Goal: Task Accomplishment & Management: Use online tool/utility

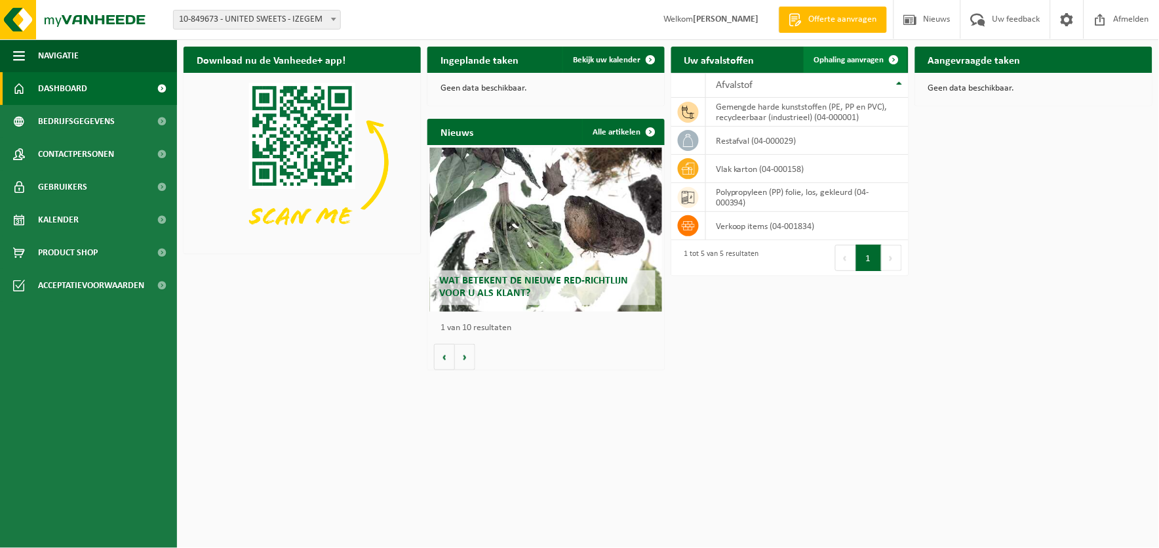
click at [834, 60] on span "Ophaling aanvragen" at bounding box center [849, 60] width 70 height 9
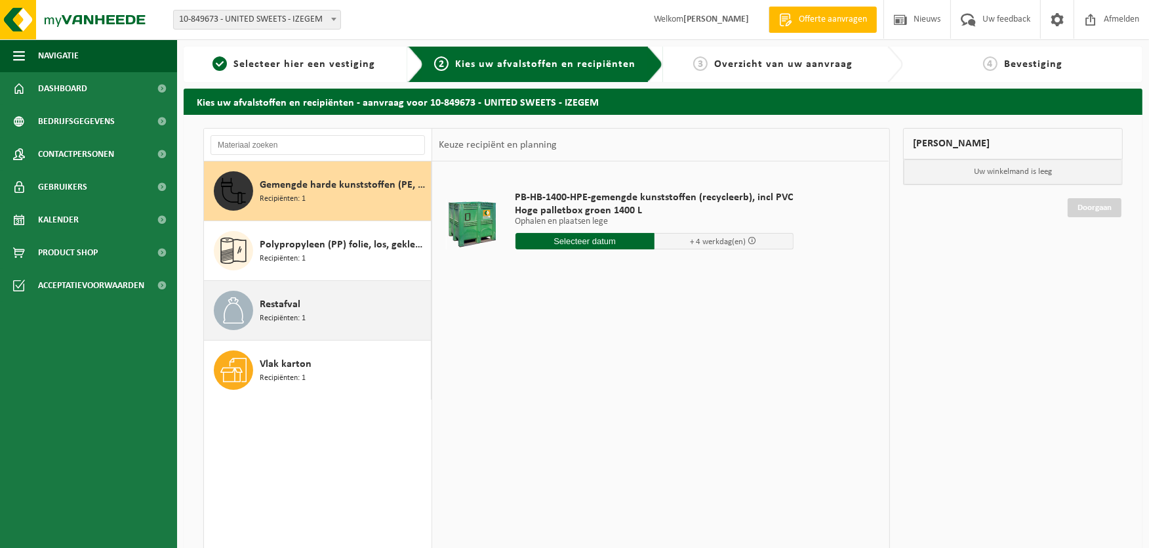
click at [280, 307] on span "Restafval" at bounding box center [280, 304] width 41 height 16
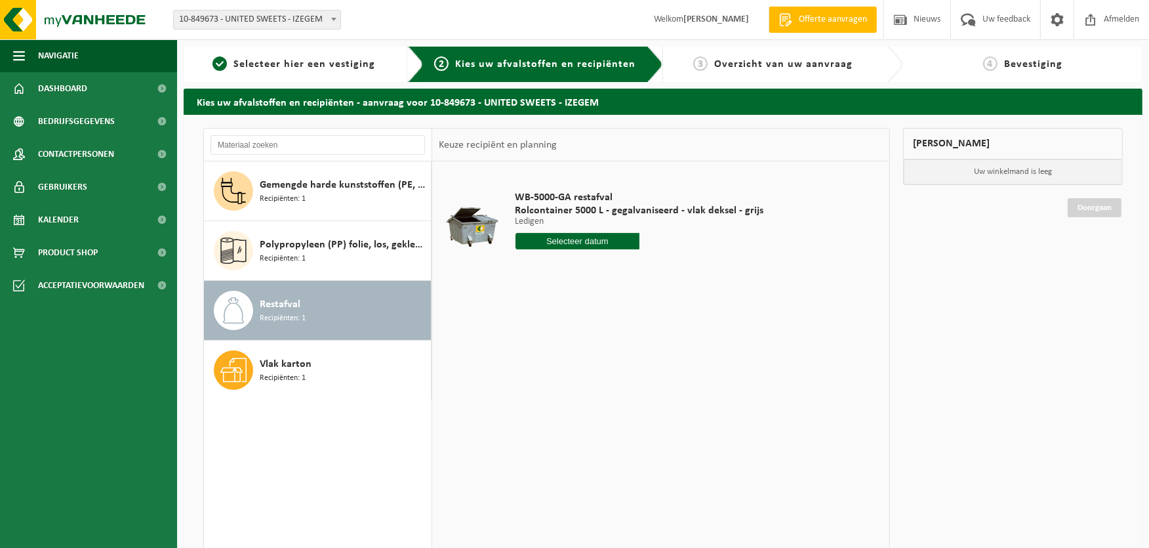
click at [569, 240] on input "text" at bounding box center [577, 241] width 125 height 16
click at [527, 377] on div "18" at bounding box center [527, 378] width 23 height 21
type input "Van 2025-08-18"
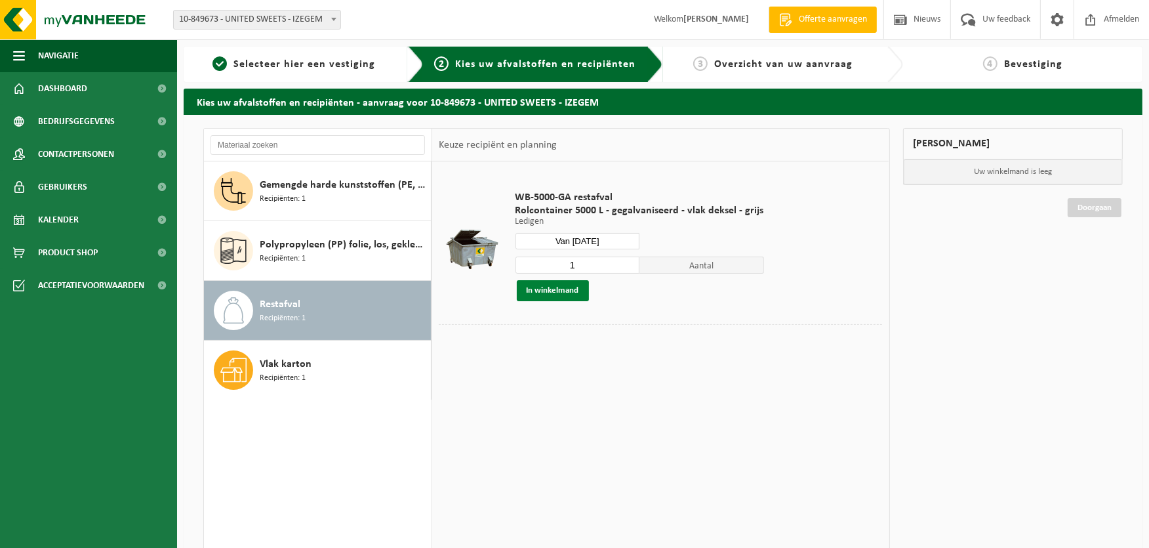
click at [551, 289] on button "In winkelmand" at bounding box center [553, 290] width 72 height 21
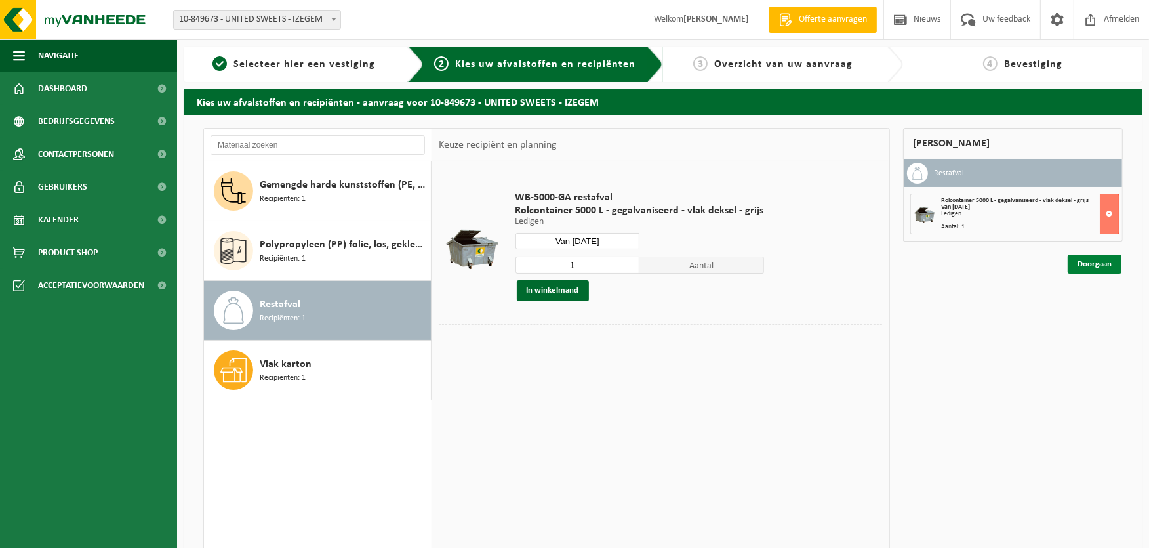
click at [1090, 263] on link "Doorgaan" at bounding box center [1095, 263] width 54 height 19
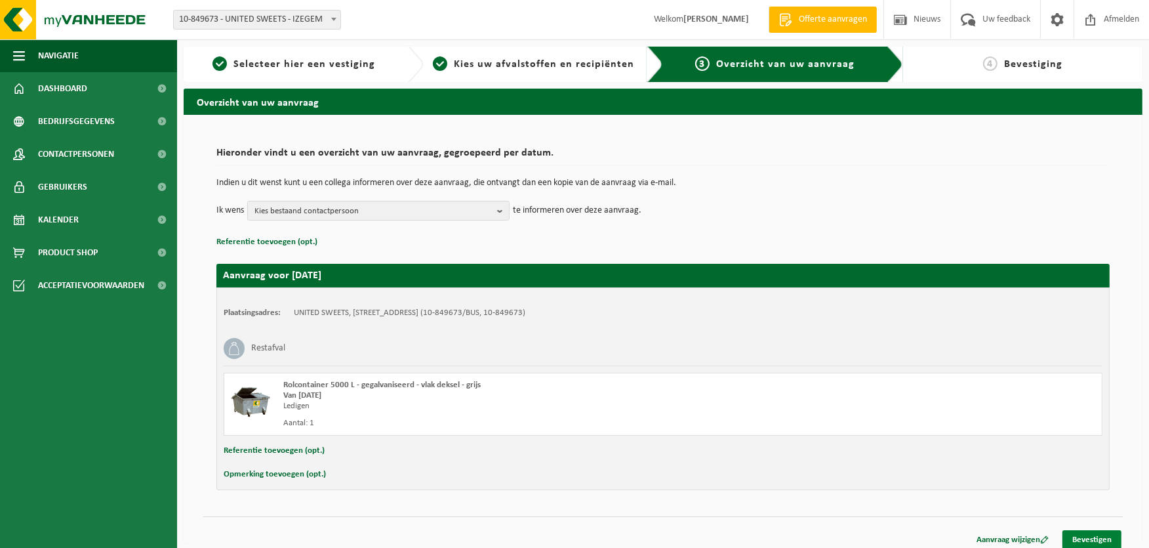
click at [1088, 540] on link "Bevestigen" at bounding box center [1091, 539] width 59 height 19
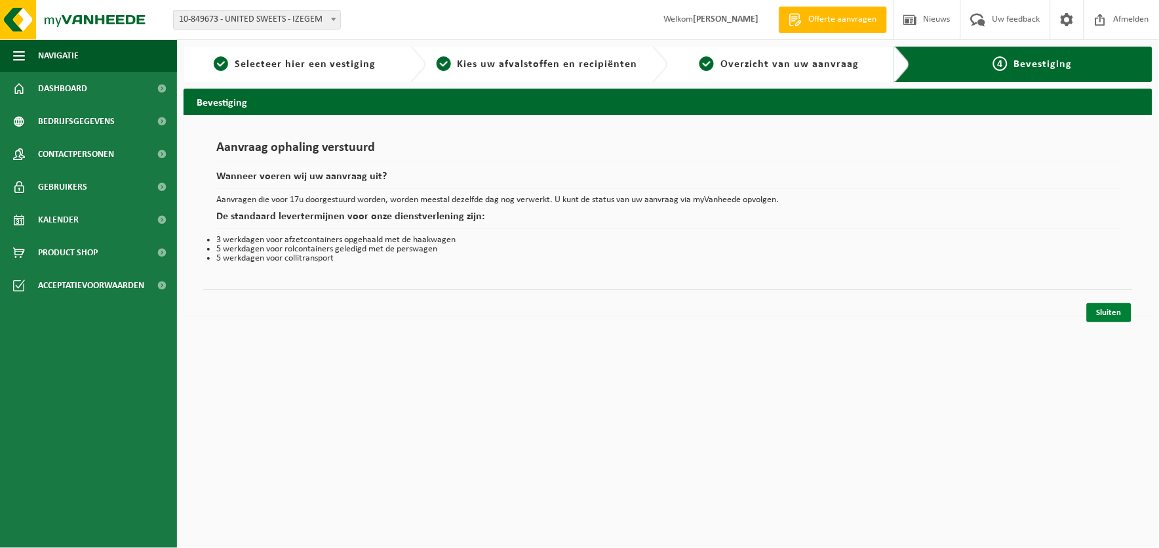
click at [1107, 312] on link "Sluiten" at bounding box center [1109, 312] width 45 height 19
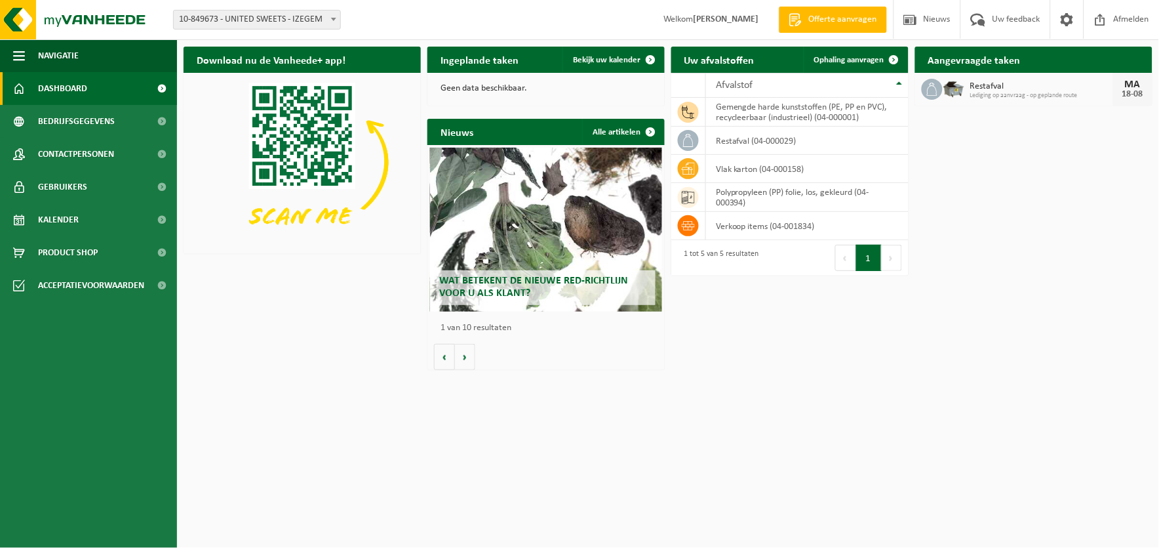
click at [529, 213] on div "Wat betekent de nieuwe RED-richtlijn voor u als klant?" at bounding box center [546, 230] width 233 height 164
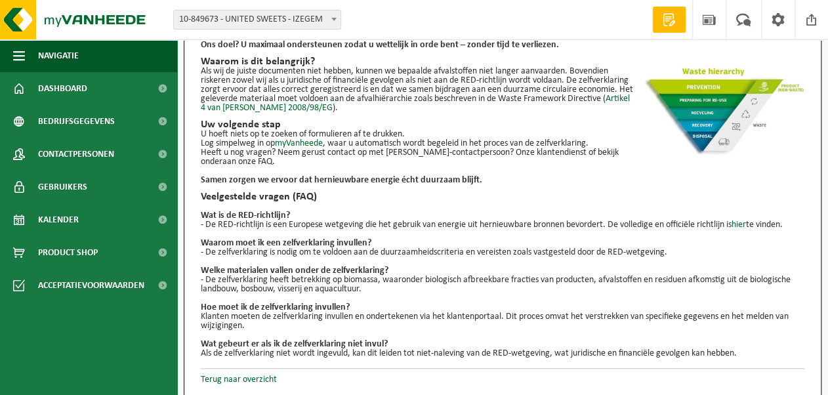
scroll to position [253, 0]
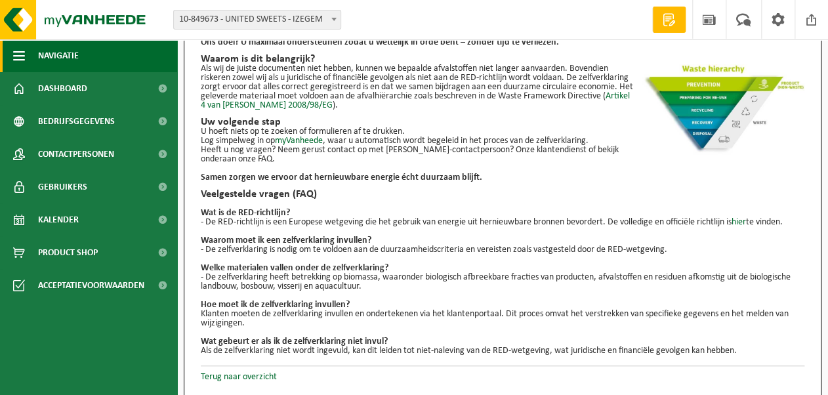
click at [58, 57] on span "Navigatie" at bounding box center [58, 55] width 41 height 33
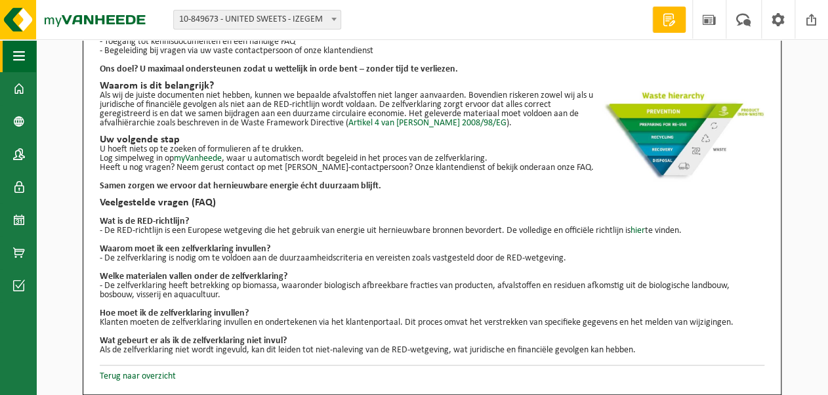
scroll to position [226, 0]
